Goal: Find specific page/section: Find specific page/section

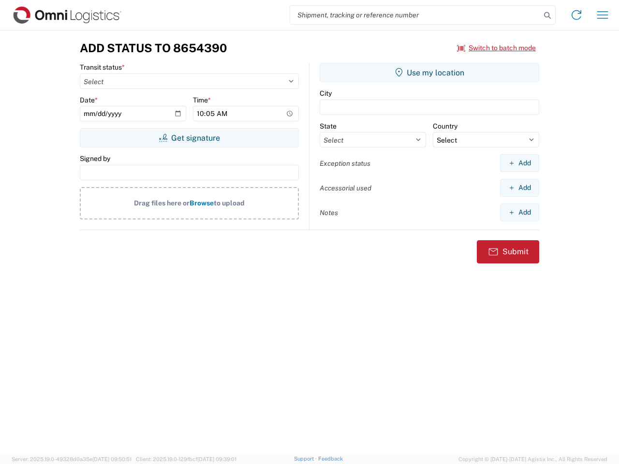
click at [416, 15] on input "search" at bounding box center [415, 15] width 251 height 18
click at [548, 15] on icon at bounding box center [548, 16] width 14 height 14
click at [577, 15] on icon at bounding box center [576, 14] width 15 height 15
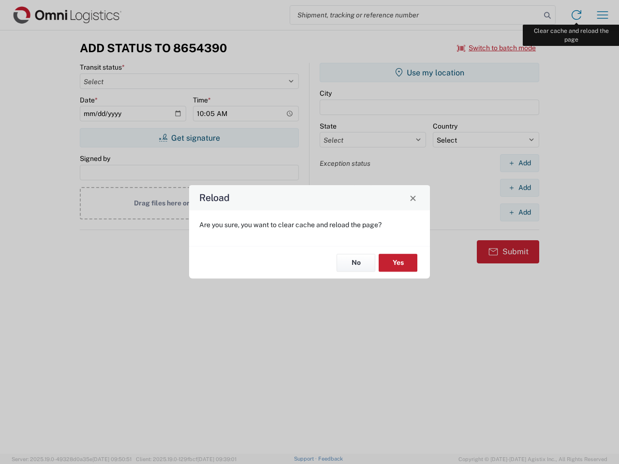
click at [603, 15] on div "Reload Are you sure, you want to clear cache and reload the page? No Yes" at bounding box center [309, 232] width 619 height 464
click at [497, 48] on div "Reload Are you sure, you want to clear cache and reload the page? No Yes" at bounding box center [309, 232] width 619 height 464
click at [189, 138] on div "Reload Are you sure, you want to clear cache and reload the page? No Yes" at bounding box center [309, 232] width 619 height 464
click at [430, 73] on div "Reload Are you sure, you want to clear cache and reload the page? No Yes" at bounding box center [309, 232] width 619 height 464
click at [520, 163] on div "Reload Are you sure, you want to clear cache and reload the page? No Yes" at bounding box center [309, 232] width 619 height 464
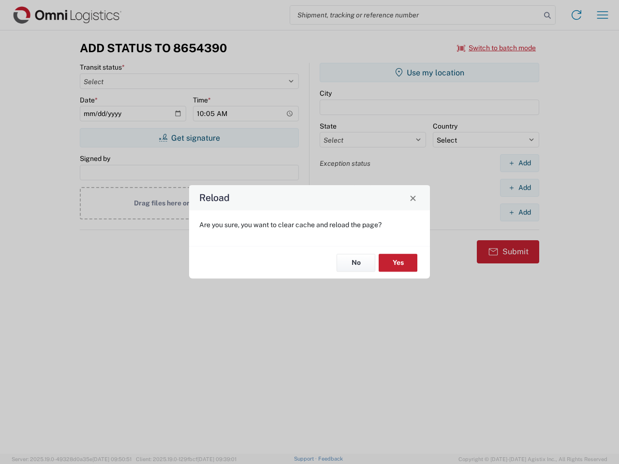
click at [520, 188] on div "Reload Are you sure, you want to clear cache and reload the page? No Yes" at bounding box center [309, 232] width 619 height 464
click at [520, 212] on div "Reload Are you sure, you want to clear cache and reload the page? No Yes" at bounding box center [309, 232] width 619 height 464
